Goal: Task Accomplishment & Management: Use online tool/utility

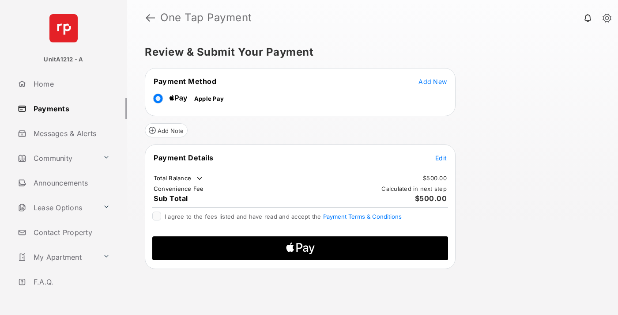
click at [433, 81] on span "Add New" at bounding box center [433, 82] width 28 height 8
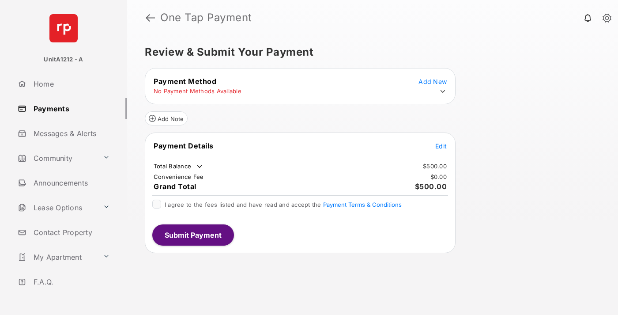
click at [443, 91] on icon at bounding box center [443, 91] width 8 height 8
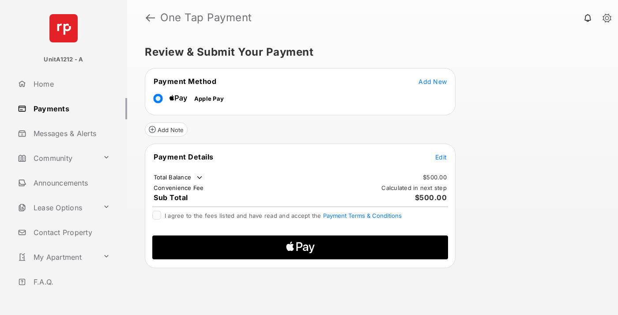
click at [441, 157] on span "Edit" at bounding box center [440, 157] width 11 height 8
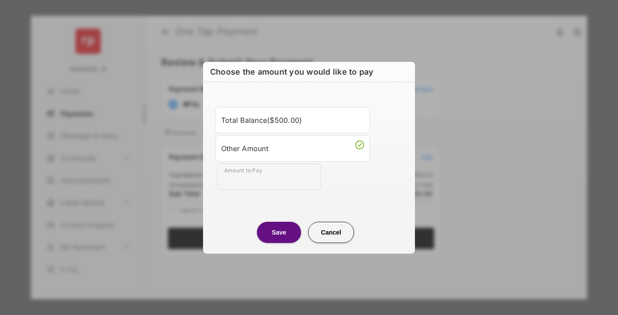
click at [293, 148] on div "Other Amount" at bounding box center [292, 148] width 143 height 15
type input "***"
click at [279, 232] on button "Save" at bounding box center [279, 232] width 44 height 21
